Goal: Task Accomplishment & Management: Use online tool/utility

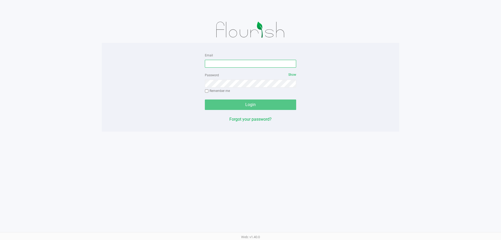
click at [220, 64] on input "Email" at bounding box center [250, 64] width 91 height 8
type input "[EMAIL_ADDRESS][DOMAIN_NAME]"
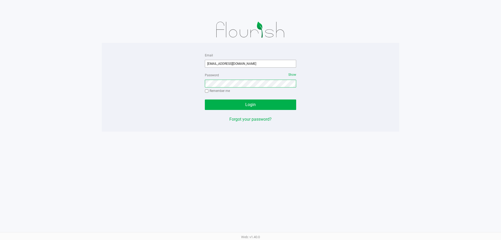
click at [205, 99] on button "Login" at bounding box center [250, 104] width 91 height 10
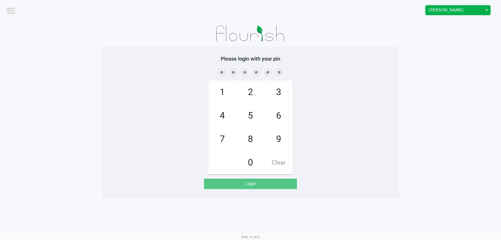
click at [464, 9] on span "[PERSON_NAME]" at bounding box center [454, 10] width 51 height 6
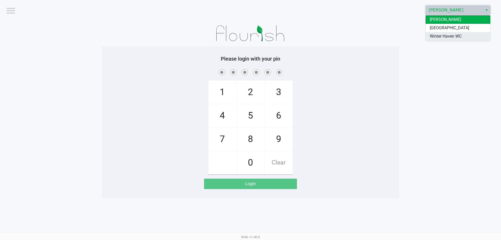
click at [454, 38] on span "Winter Haven WC" at bounding box center [446, 36] width 32 height 6
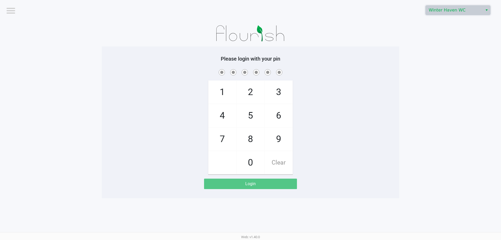
click at [430, 70] on app-pos-login-wrapper "Logout [GEOGRAPHIC_DATA] WC Please login with your pin 1 4 7 2 5 8 0 3 6 9 Clea…" at bounding box center [250, 99] width 501 height 198
click at [390, 101] on div "1 4 7 2 5 8 0 3 6 9 Clear" at bounding box center [250, 121] width 297 height 106
